Goal: Find specific page/section: Find specific page/section

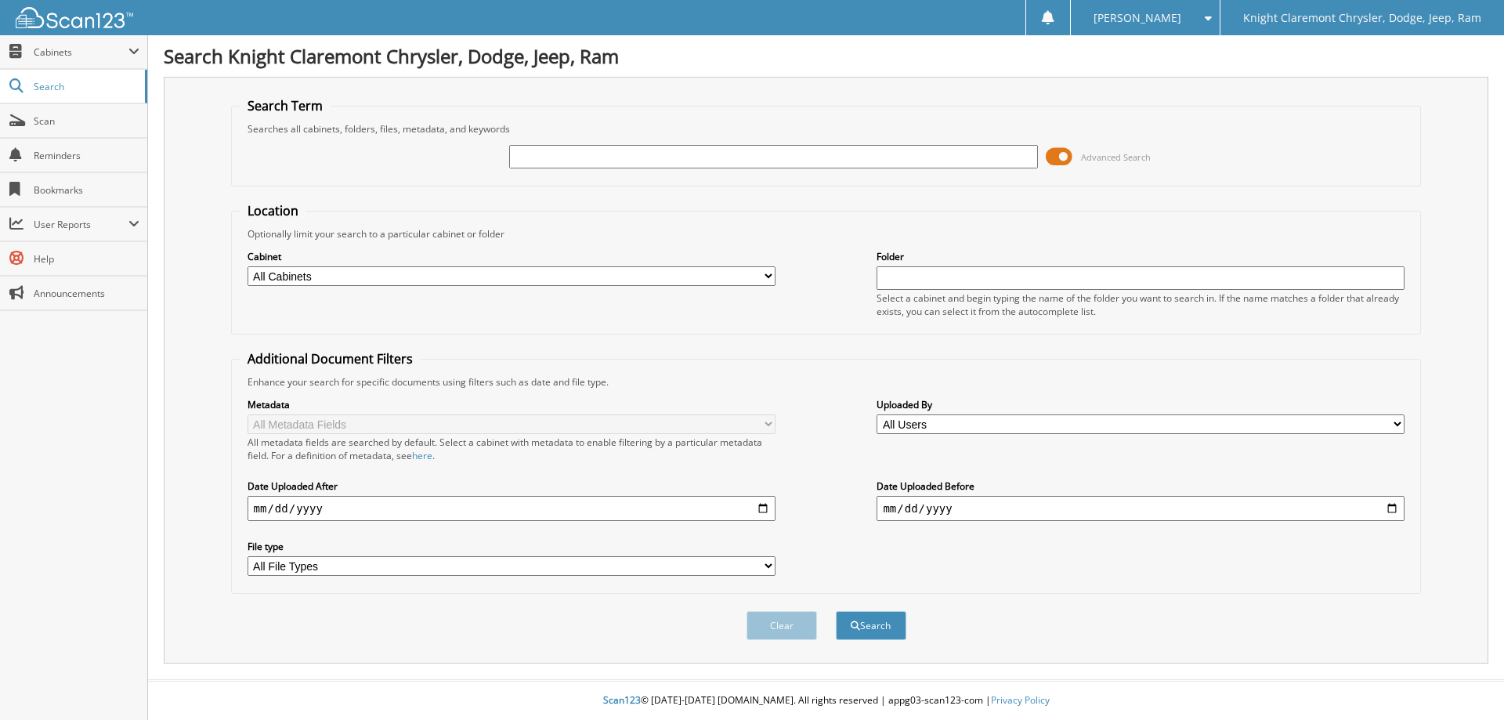
click at [599, 157] on input "text" at bounding box center [773, 156] width 528 height 23
type input "32505"
click at [836, 611] on button "Search" at bounding box center [871, 625] width 70 height 29
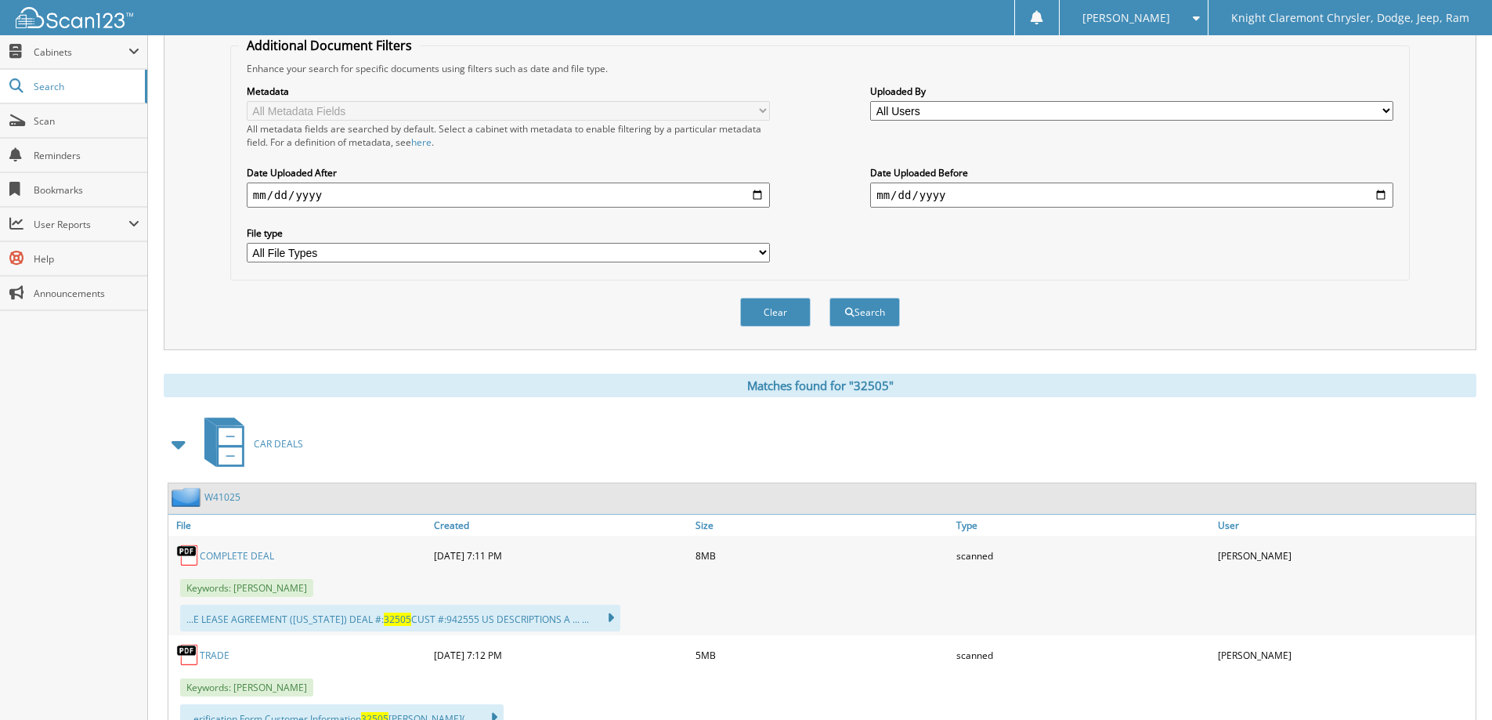
scroll to position [470, 0]
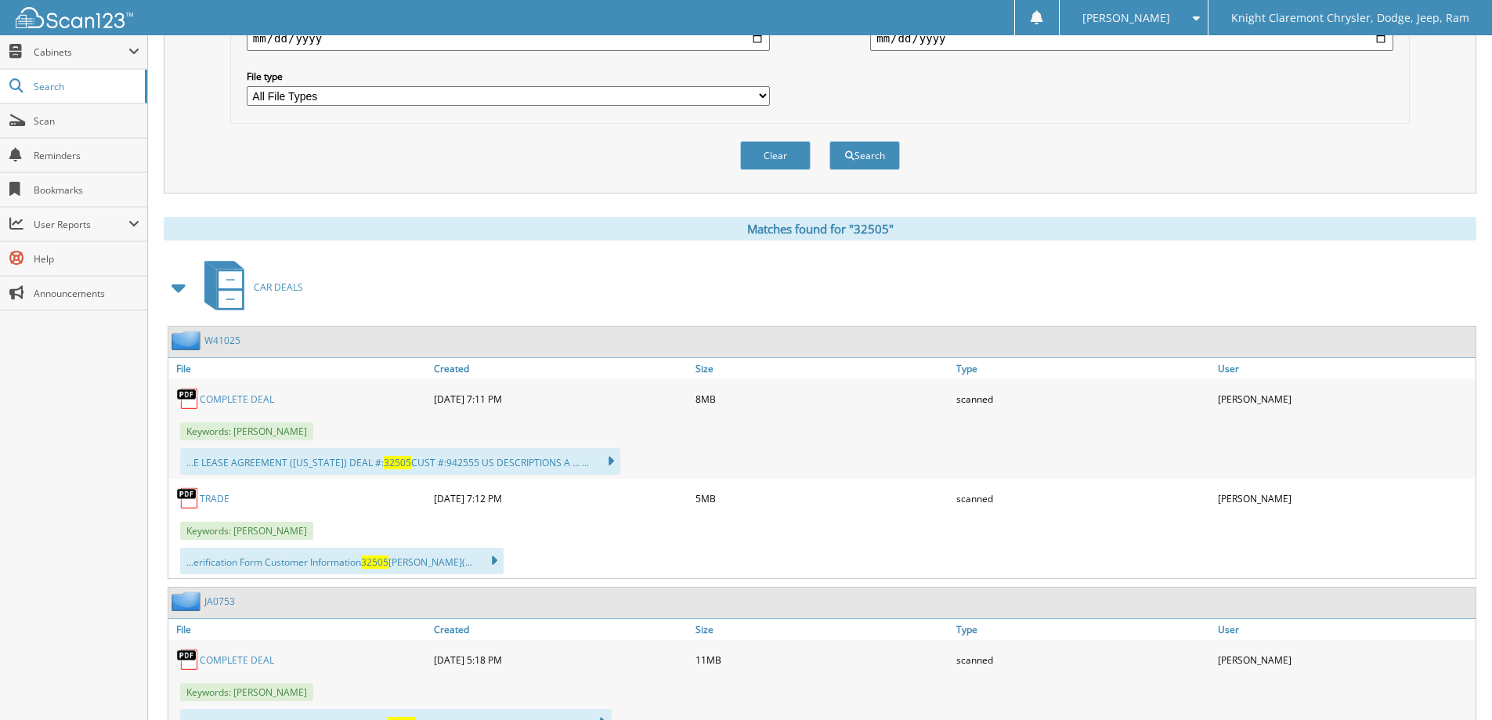
click at [253, 403] on link "COMPLETE DEAL" at bounding box center [237, 398] width 74 height 13
click at [48, 123] on span "Scan" at bounding box center [87, 120] width 106 height 13
